Goal: Check status: Check status

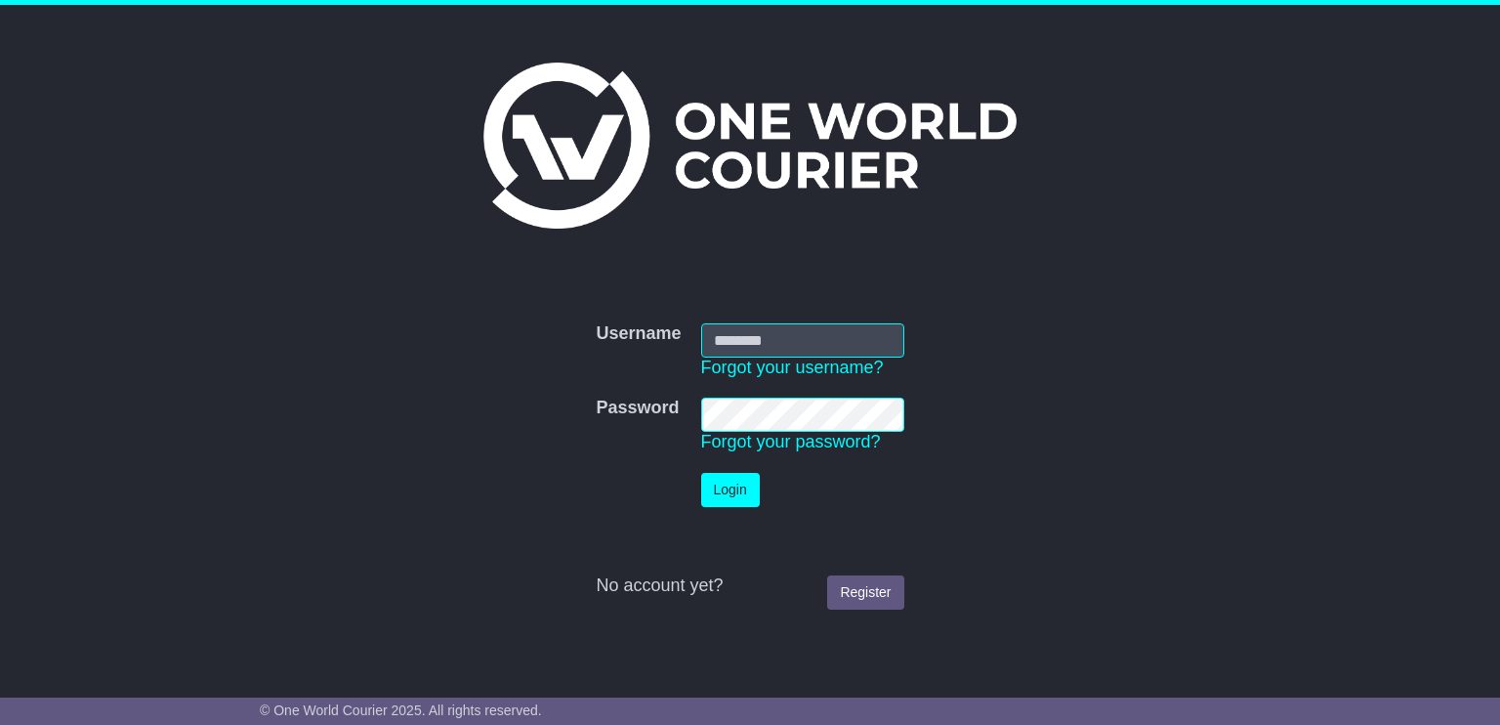
type input "**********"
click at [722, 476] on button "Login" at bounding box center [730, 490] width 59 height 34
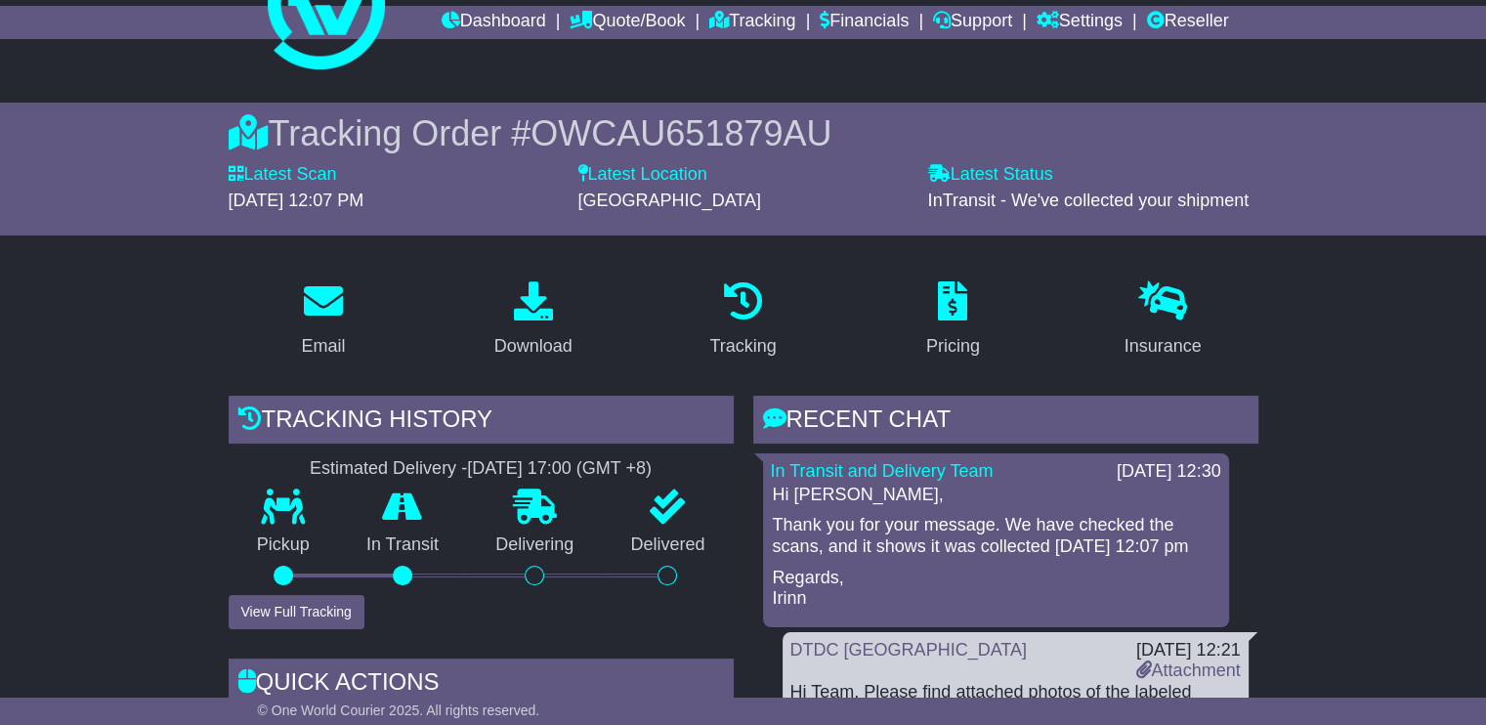
scroll to position [195, 0]
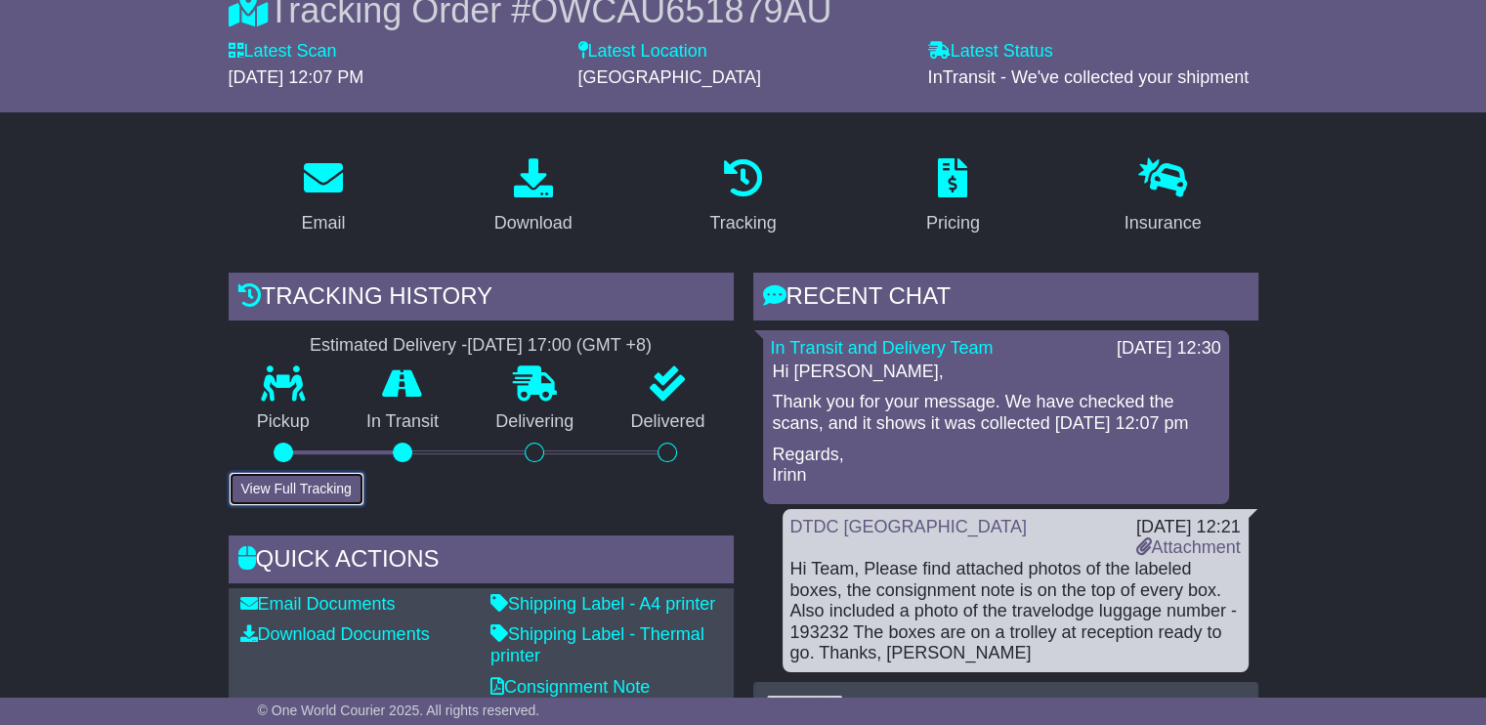
click at [301, 483] on button "View Full Tracking" at bounding box center [297, 489] width 136 height 34
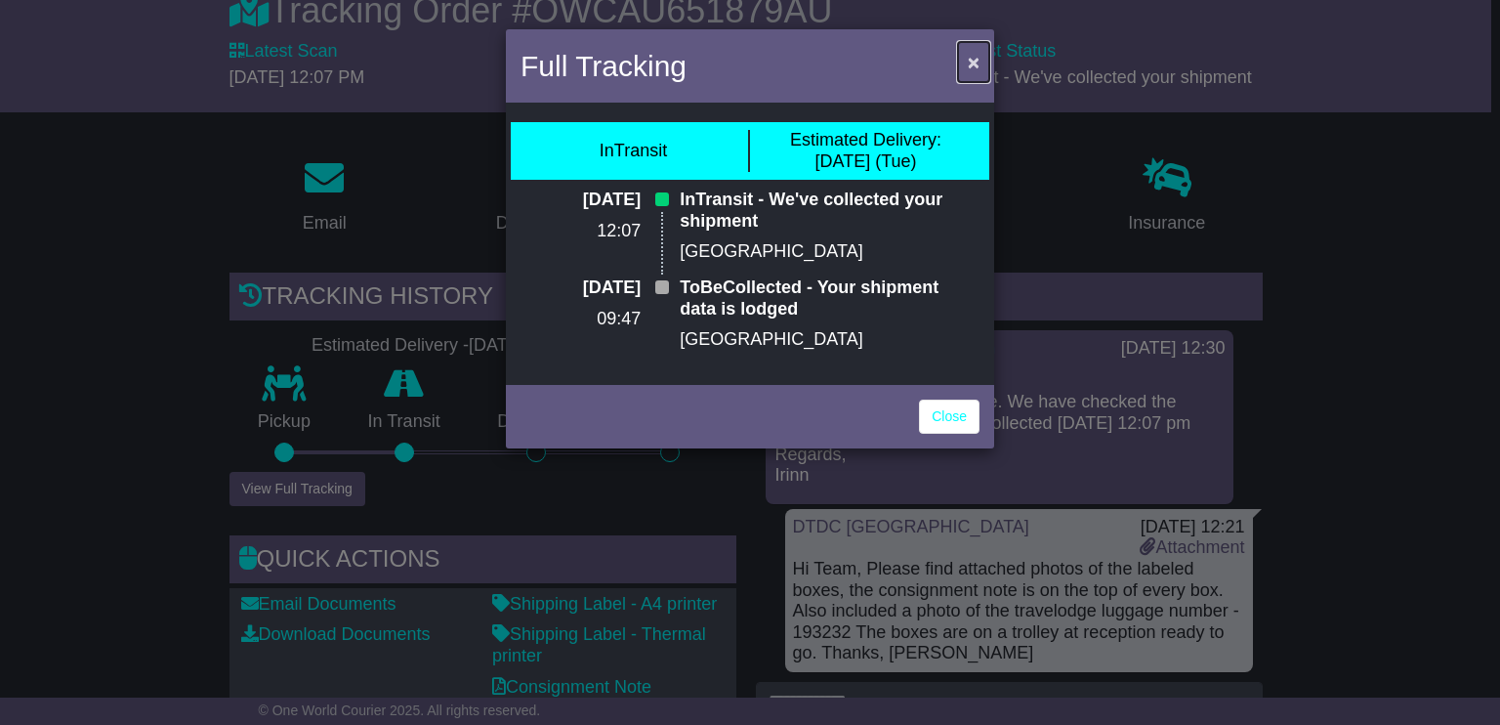
click at [973, 57] on span "×" at bounding box center [974, 62] width 12 height 22
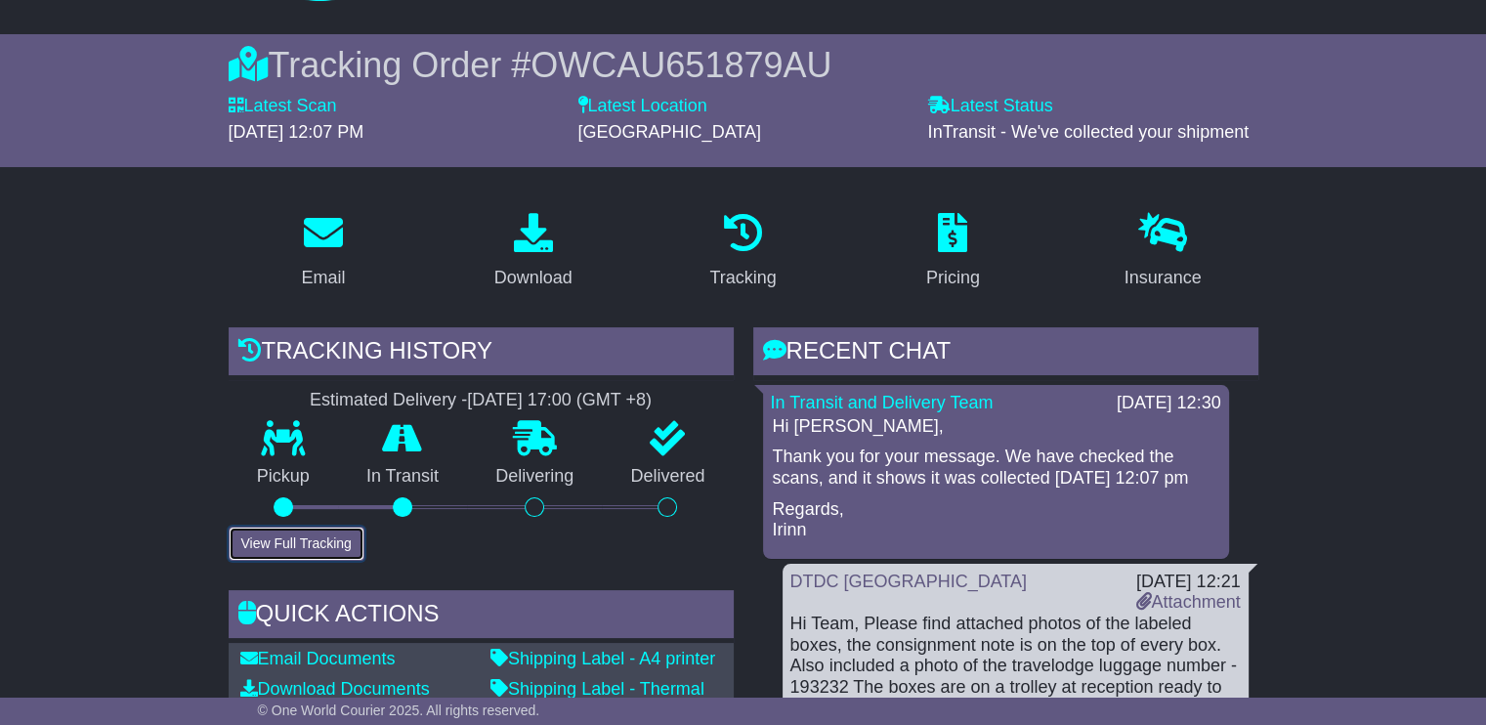
scroll to position [98, 0]
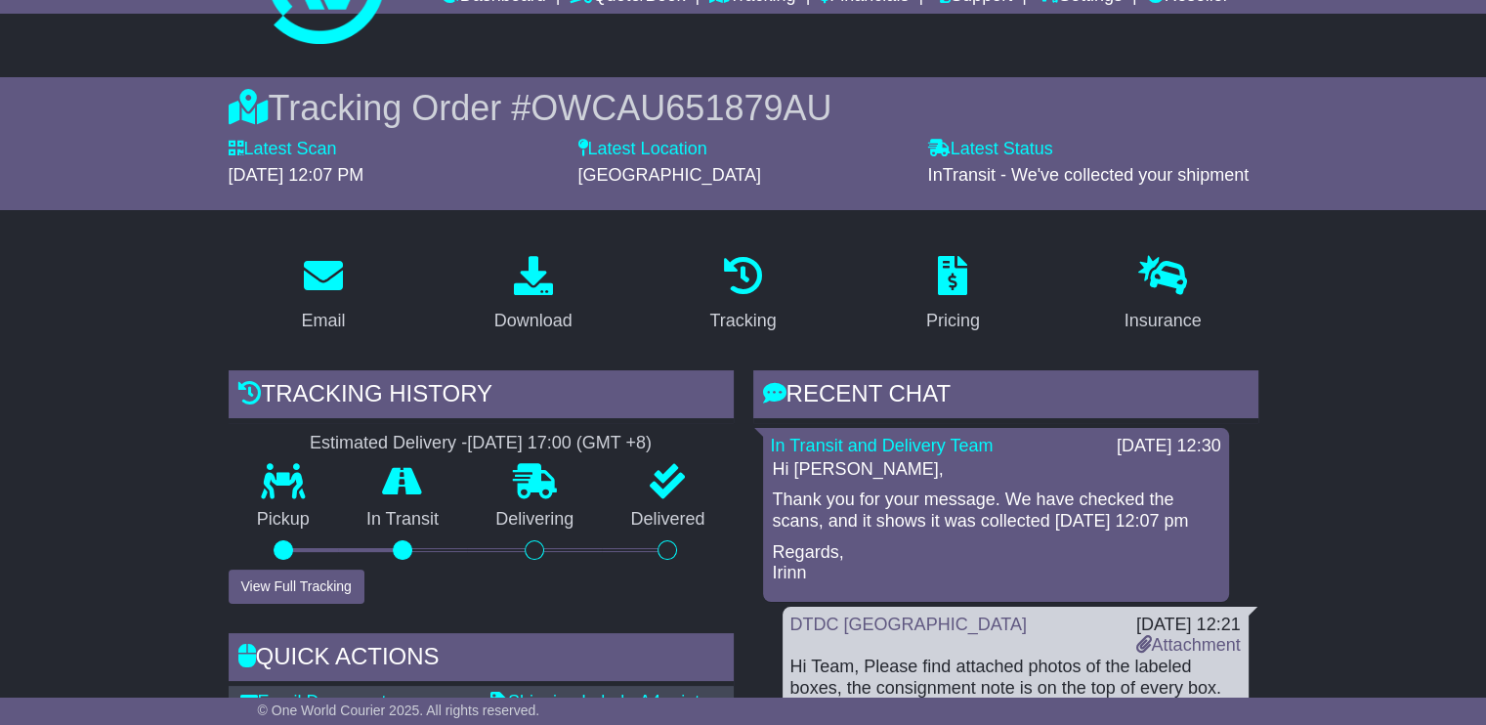
click at [688, 89] on span "OWCAU651879AU" at bounding box center [680, 108] width 301 height 40
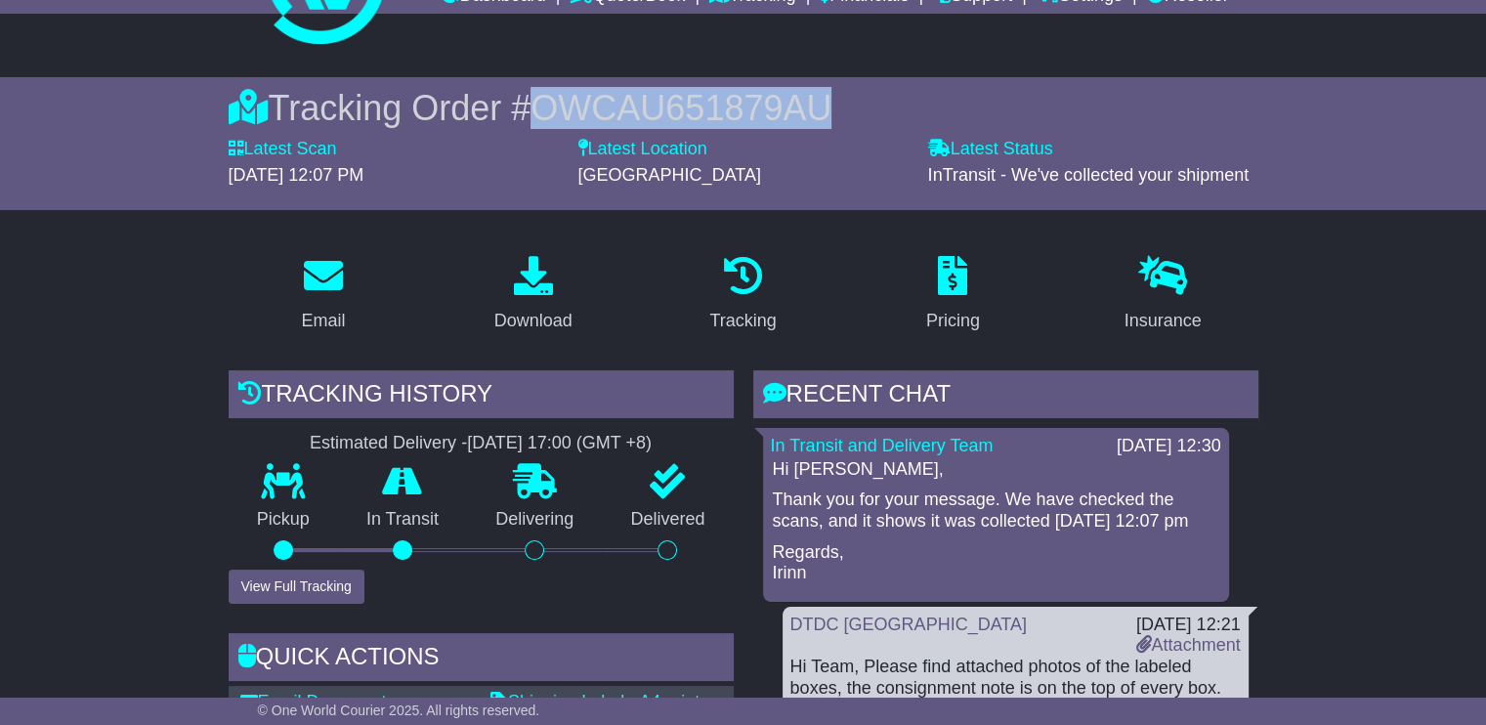
click at [688, 89] on span "OWCAU651879AU" at bounding box center [680, 108] width 301 height 40
copy span "OWCAU651879AU"
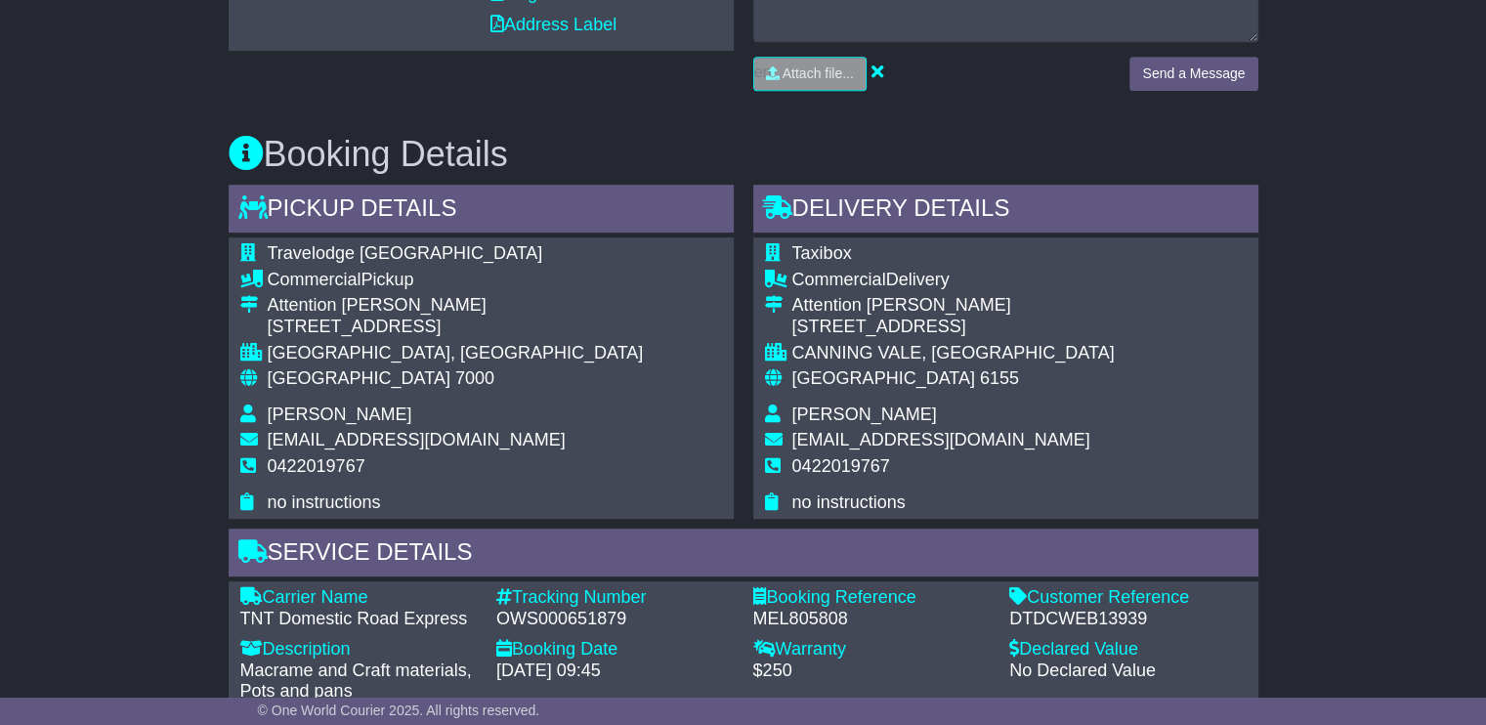
scroll to position [1074, 0]
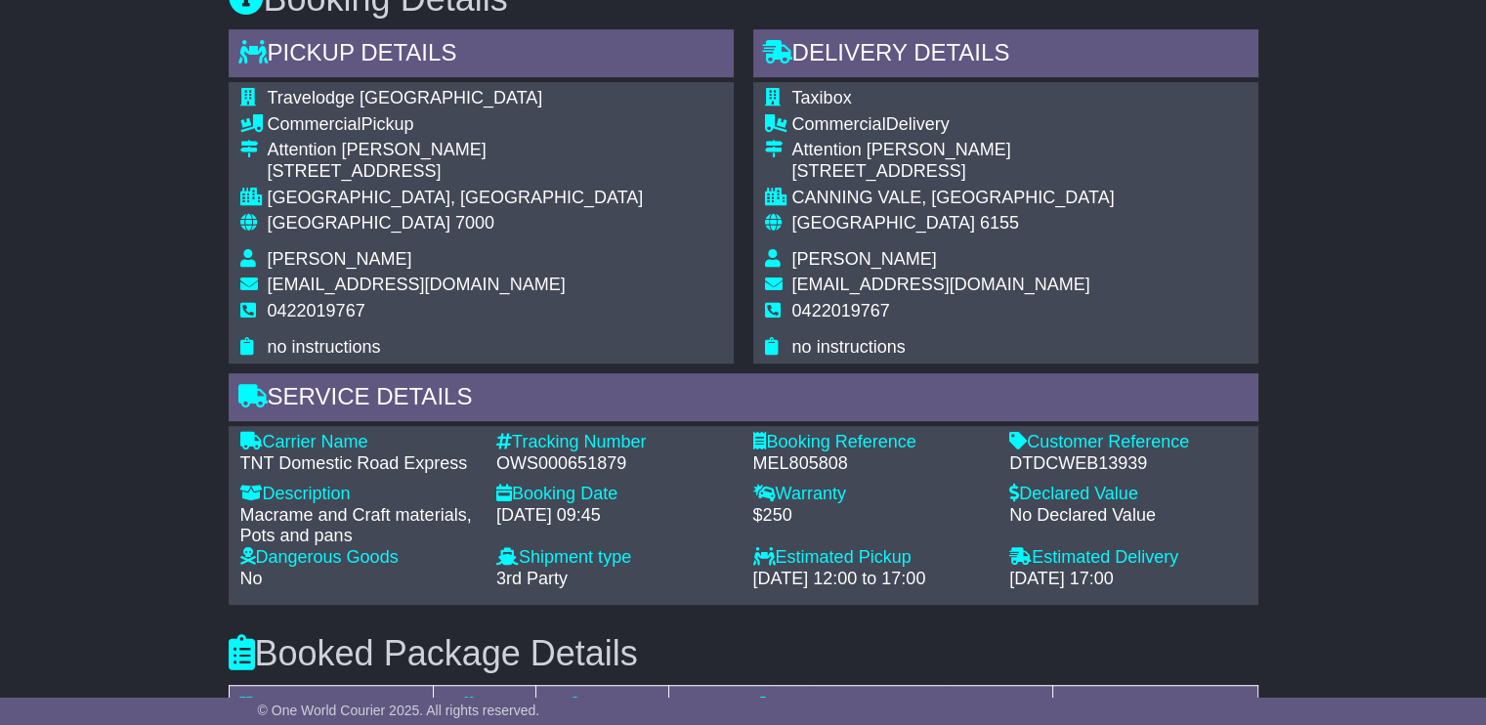
click at [567, 475] on div "OWS000651879" at bounding box center [614, 463] width 237 height 21
copy div "OWS000651879"
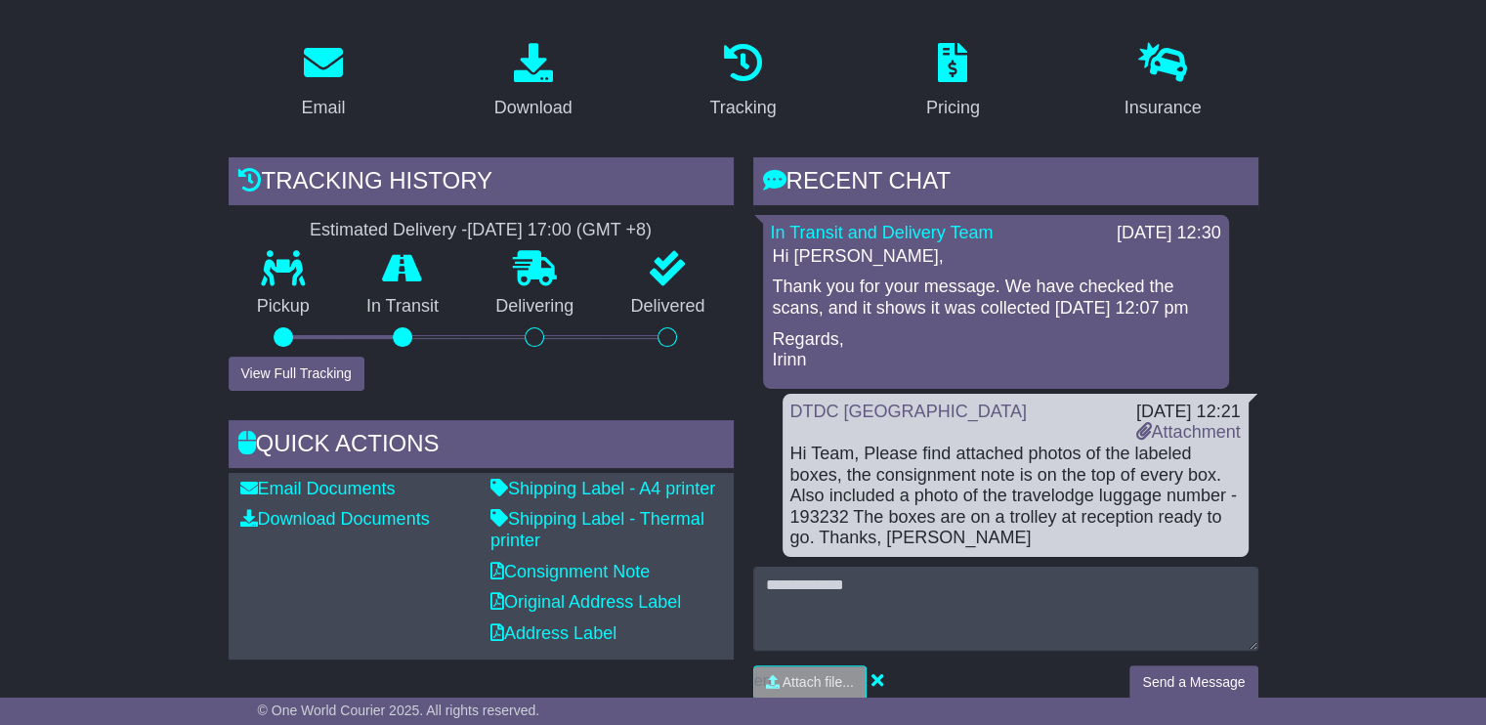
scroll to position [293, 0]
